Goal: Information Seeking & Learning: Learn about a topic

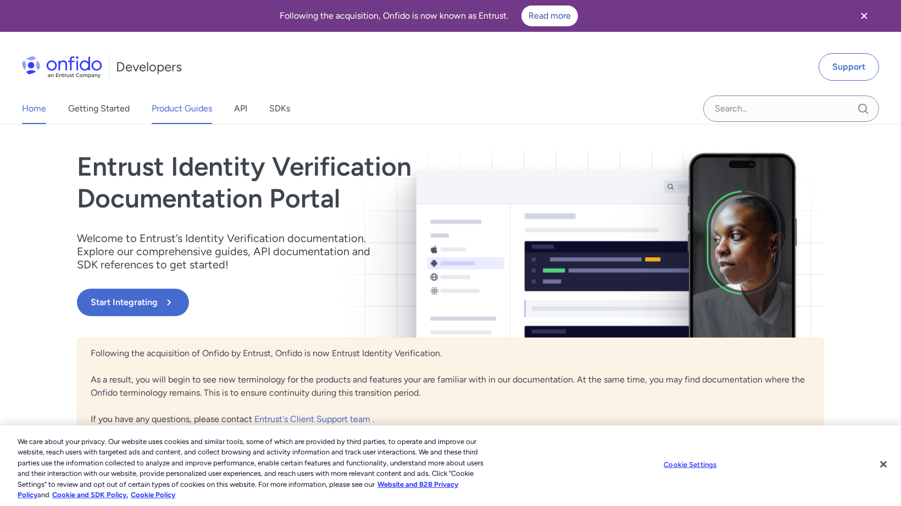
click at [198, 113] on link "Product Guides" at bounding box center [182, 108] width 60 height 31
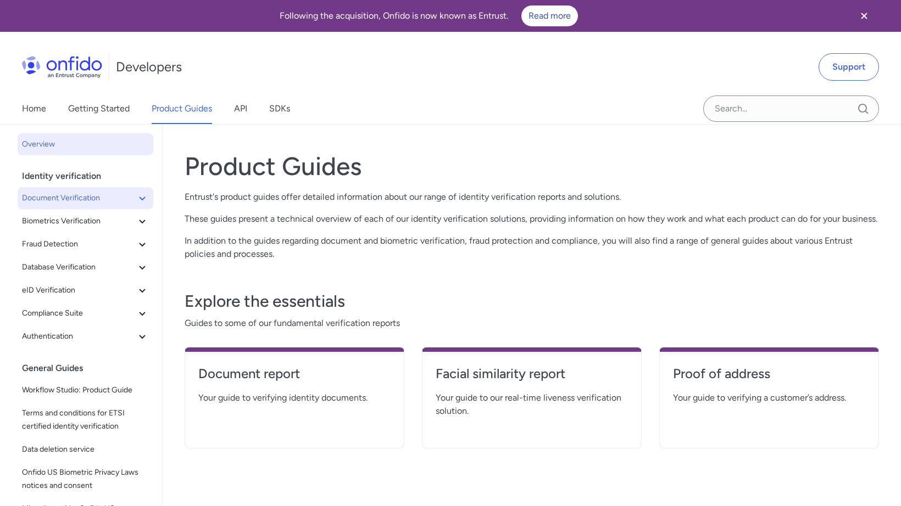
click at [136, 201] on icon at bounding box center [142, 198] width 13 height 13
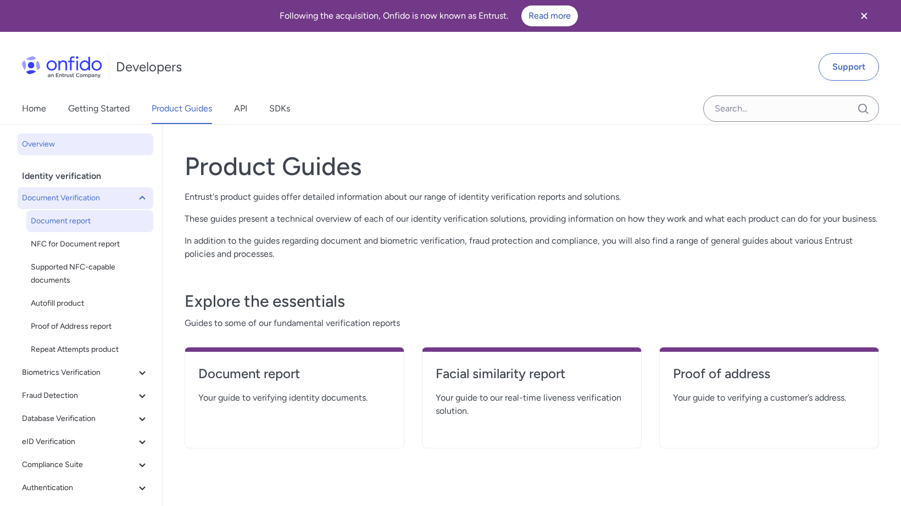
click at [116, 225] on span "Document report" at bounding box center [90, 221] width 118 height 13
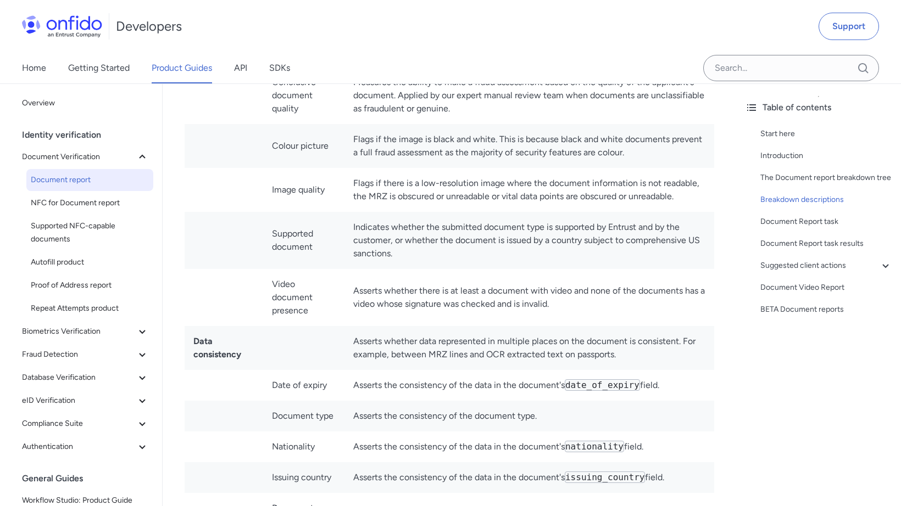
scroll to position [3945, 0]
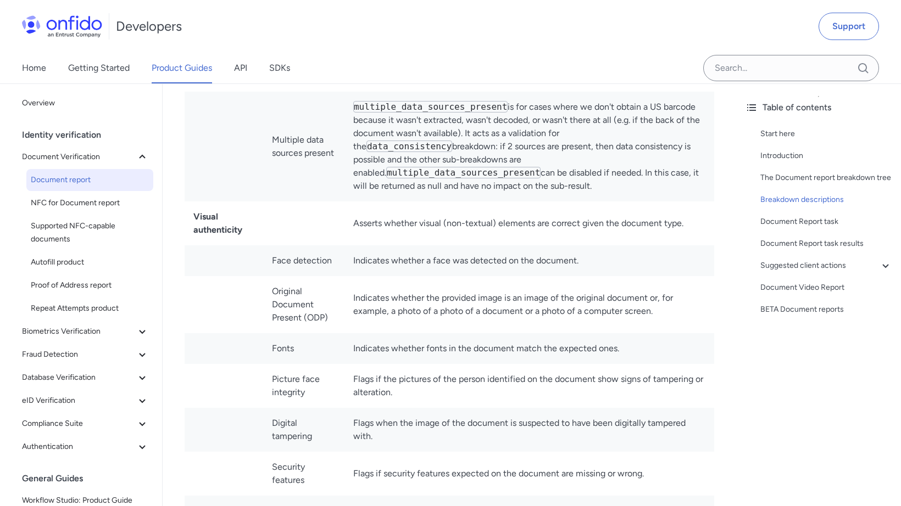
click at [399, 280] on td "Indicates whether the provided image is an image of the original document or, f…" at bounding box center [529, 304] width 370 height 57
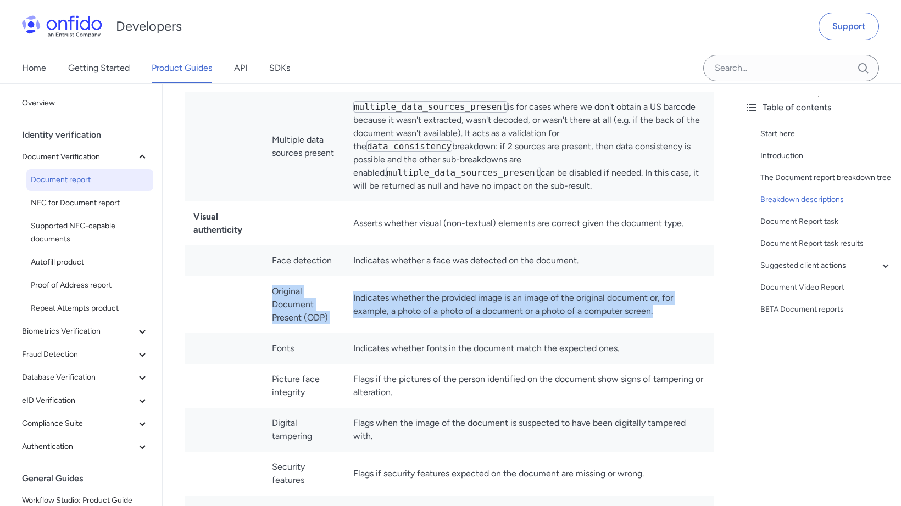
drag, startPoint x: 669, startPoint y: 272, endPoint x: 258, endPoint y: 249, distance: 411.5
click at [258, 276] on tr "Original Document Present (ODP) Indicates whether the provided image is an imag…" at bounding box center [450, 304] width 530 height 57
copy tr "Original Document Present (ODP) Indicates whether the provided image is an imag…"
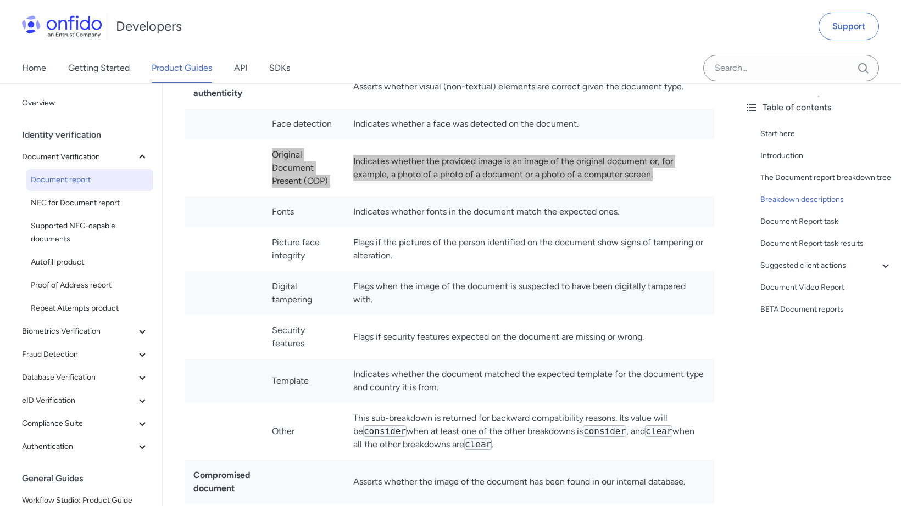
scroll to position [4102, 0]
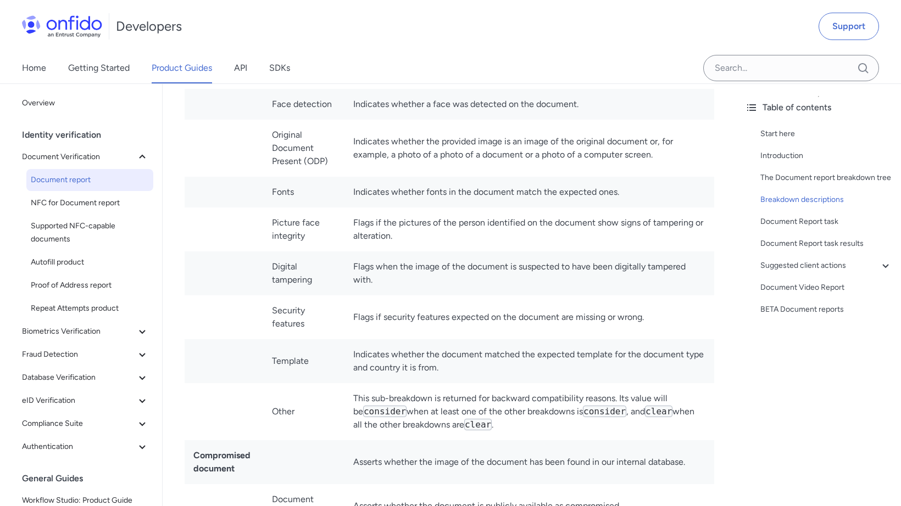
click at [328, 177] on td "Fonts" at bounding box center [303, 192] width 81 height 31
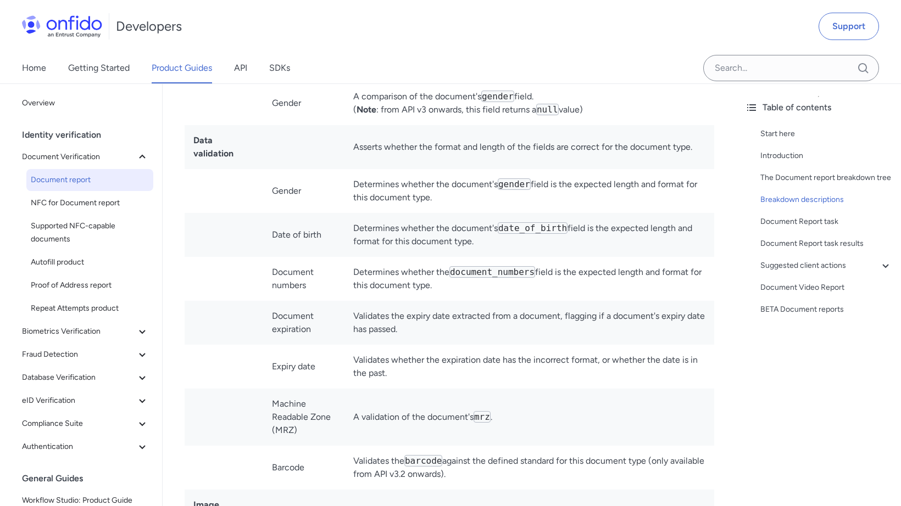
scroll to position [2796, 0]
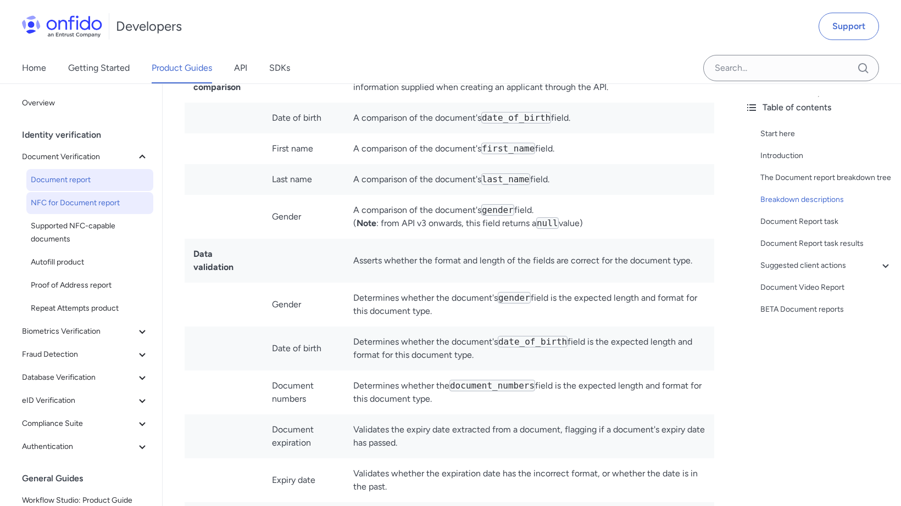
click at [108, 200] on span "NFC for Document report" at bounding box center [90, 203] width 118 height 13
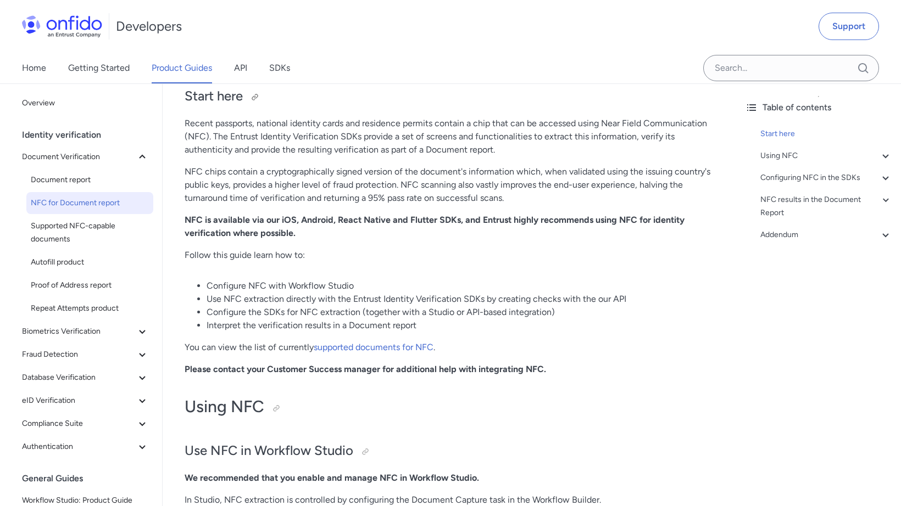
scroll to position [116, 0]
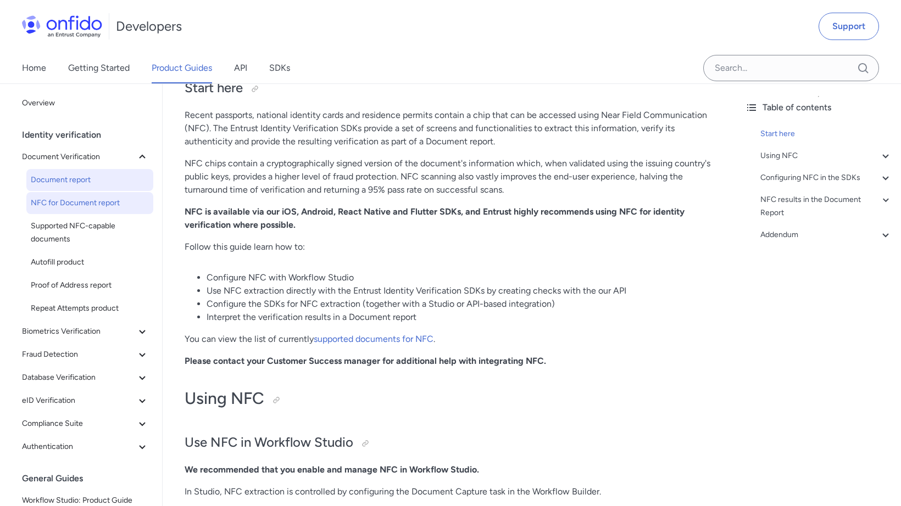
click at [81, 188] on link "Document report" at bounding box center [89, 180] width 127 height 22
